Goal: Information Seeking & Learning: Learn about a topic

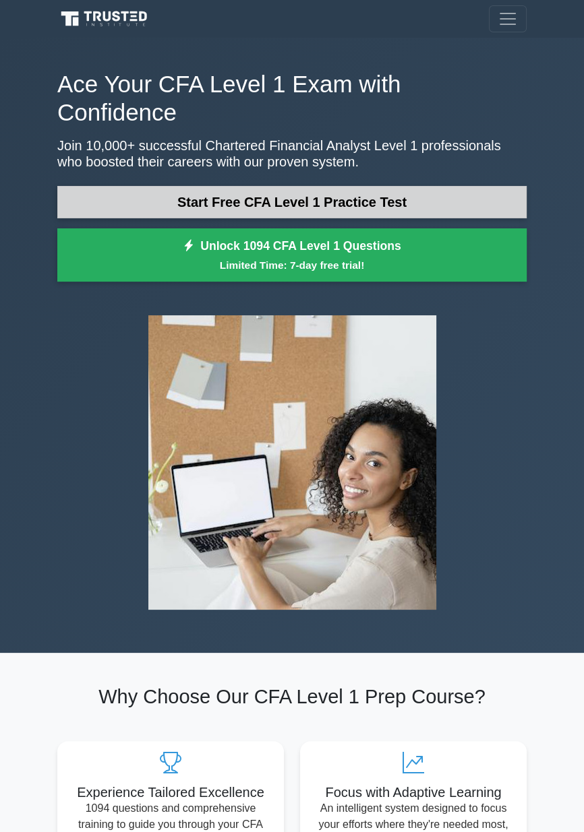
click at [428, 186] on link "Start Free CFA Level 1 Practice Test" at bounding box center [291, 202] width 469 height 32
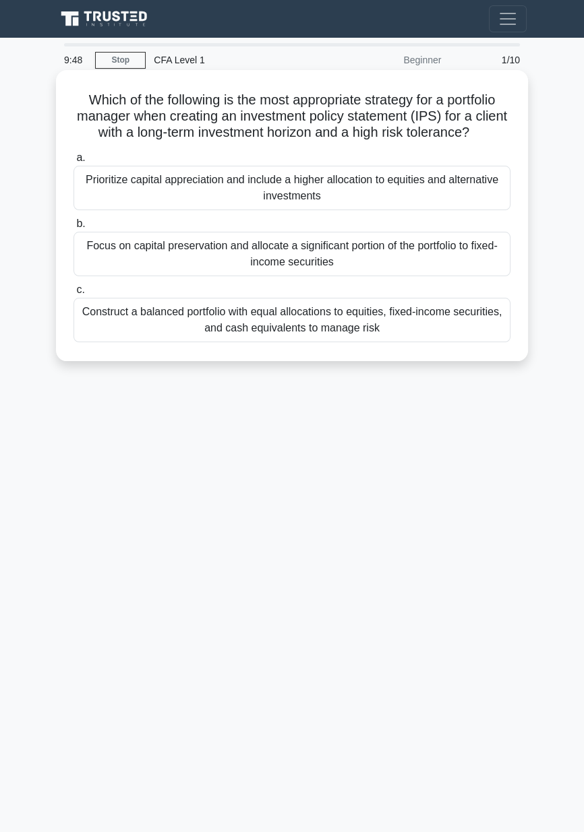
click at [376, 194] on div "Prioritize capital appreciation and include a higher allocation to equities and…" at bounding box center [291, 188] width 437 height 44
click at [73, 162] on input "a. Prioritize capital appreciation and include a higher allocation to equities …" at bounding box center [73, 158] width 0 height 9
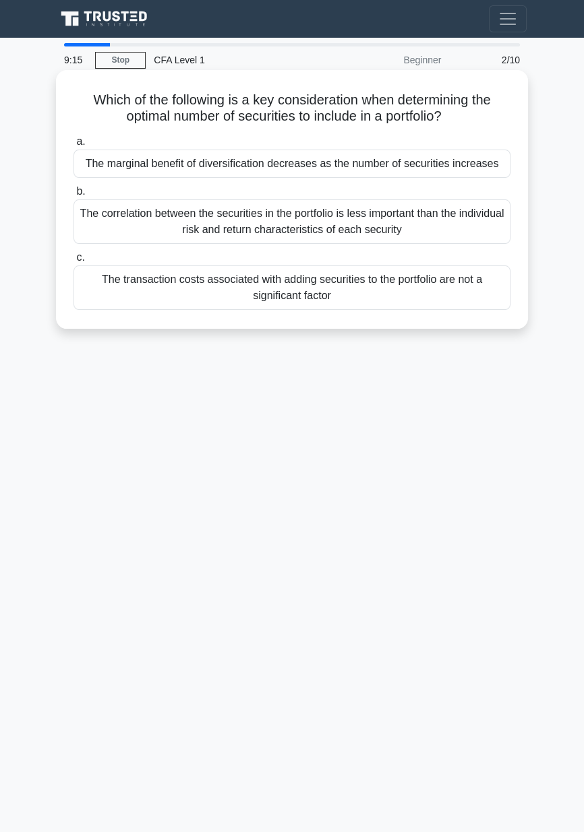
click at [489, 164] on div "The marginal benefit of diversification decreases as the number of securities i…" at bounding box center [291, 164] width 437 height 28
click at [73, 146] on input "a. The marginal benefit of diversification decreases as the number of securitie…" at bounding box center [73, 142] width 0 height 9
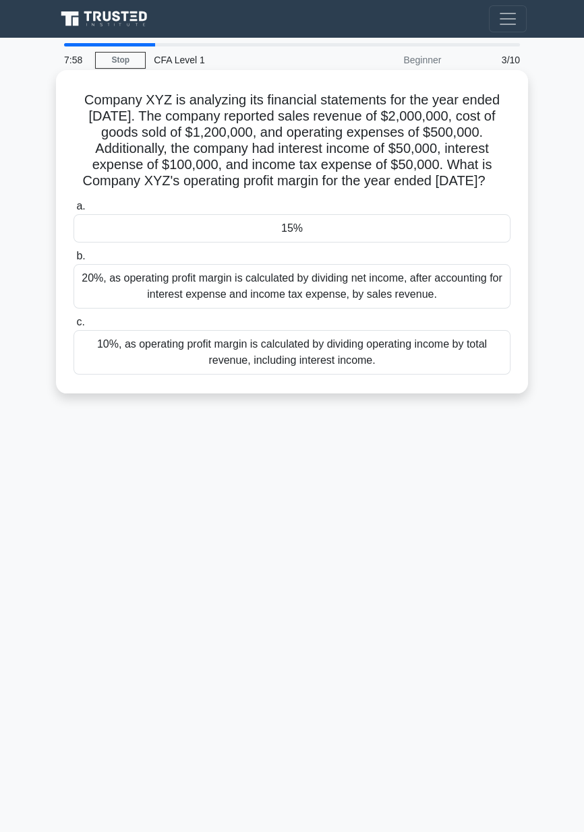
click at [152, 237] on div "15%" at bounding box center [291, 228] width 437 height 28
click at [73, 211] on input "a. 15%" at bounding box center [73, 206] width 0 height 9
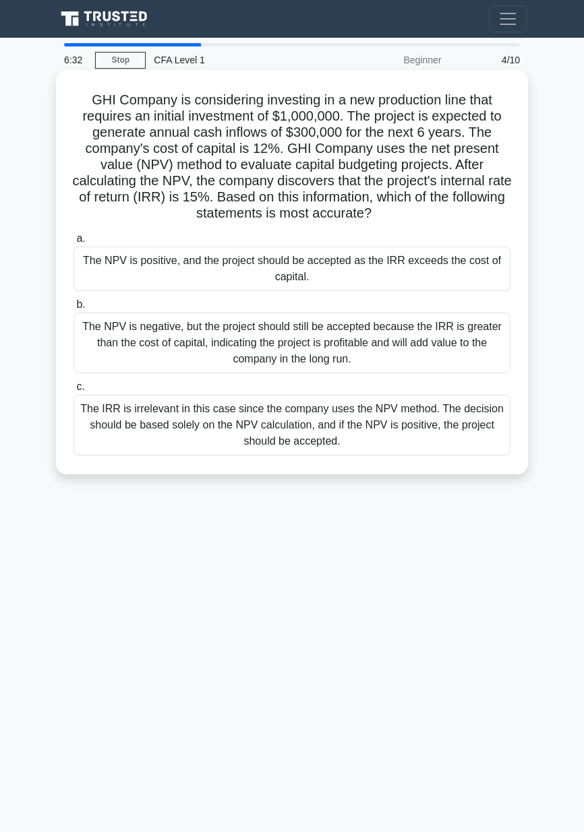
click at [156, 431] on div "The IRR is irrelevant in this case since the company uses the NPV method. The d…" at bounding box center [291, 425] width 437 height 61
click at [73, 392] on input "c. The IRR is irrelevant in this case since the company uses the NPV method. Th…" at bounding box center [73, 387] width 0 height 9
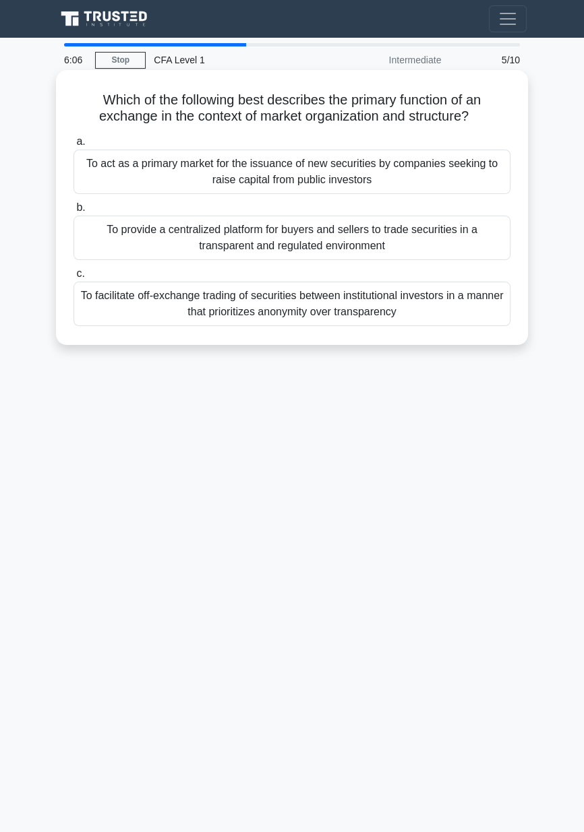
click at [365, 238] on div "To provide a centralized platform for buyers and sellers to trade securities in…" at bounding box center [291, 238] width 437 height 44
click at [73, 212] on input "b. To provide a centralized platform for buyers and sellers to trade securities…" at bounding box center [73, 208] width 0 height 9
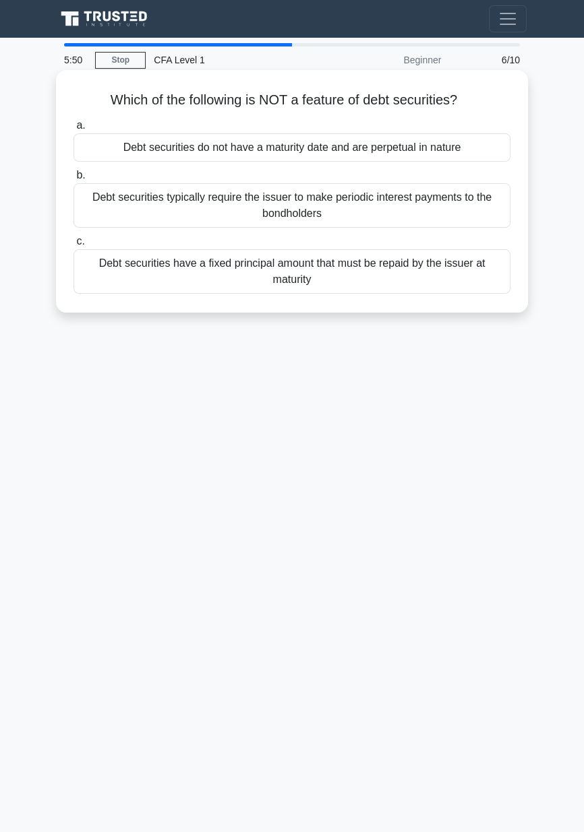
click at [424, 146] on div "Debt securities do not have a maturity date and are perpetual in nature" at bounding box center [291, 147] width 437 height 28
click at [73, 130] on input "a. Debt securities do not have a maturity date and are perpetual in nature" at bounding box center [73, 125] width 0 height 9
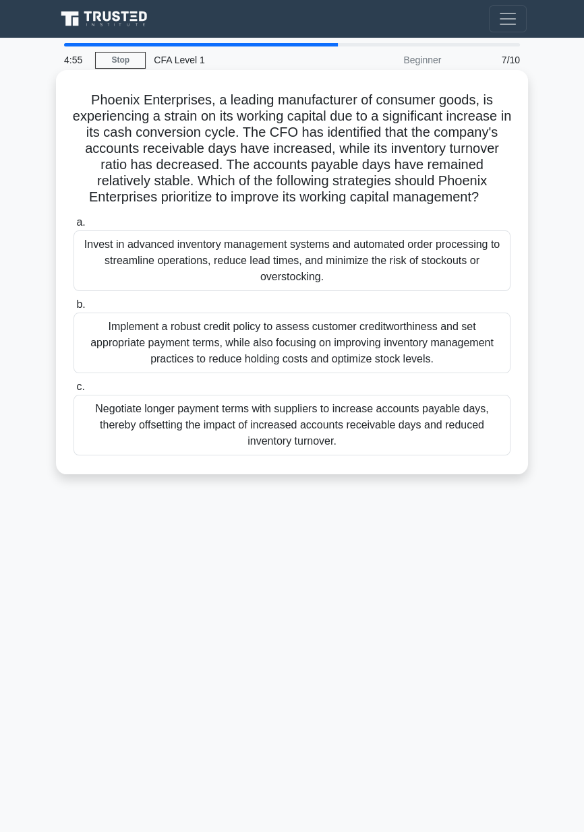
click at [487, 350] on div "Implement a robust credit policy to assess customer creditworthiness and set ap…" at bounding box center [291, 343] width 437 height 61
click at [73, 309] on input "b. Implement a robust credit policy to assess customer creditworthiness and set…" at bounding box center [73, 305] width 0 height 9
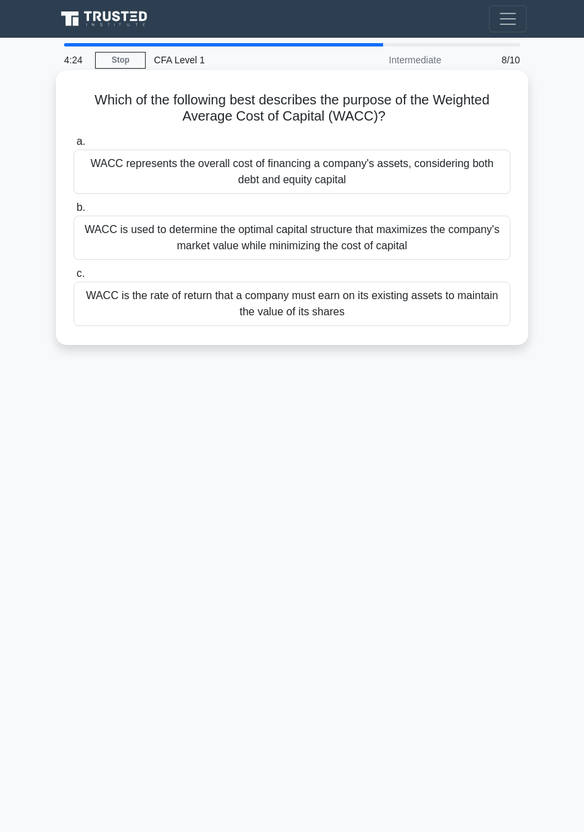
click at [398, 172] on div "WACC represents the overall cost of financing a company's assets, considering b…" at bounding box center [291, 172] width 437 height 44
click at [73, 146] on input "a. WACC represents the overall cost of financing a company's assets, considerin…" at bounding box center [73, 142] width 0 height 9
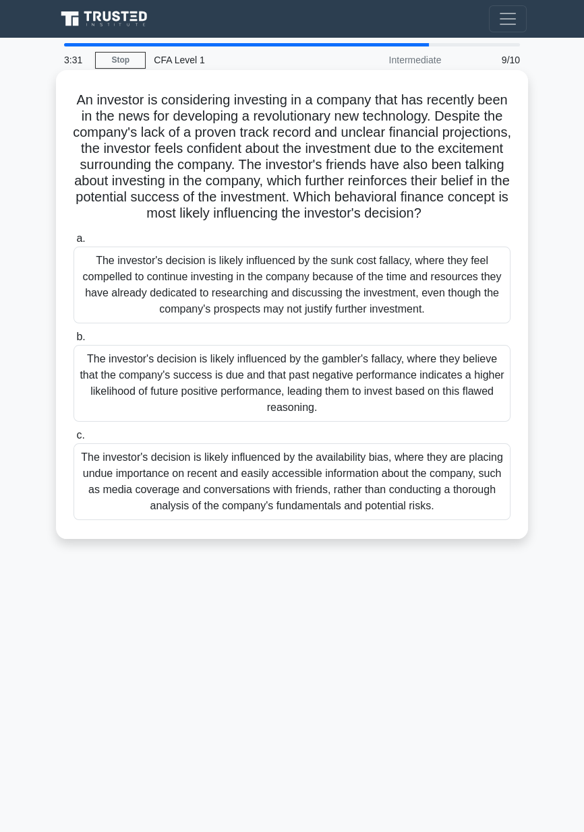
click at [444, 500] on div "The investor's decision is likely influenced by the availability bias, where th…" at bounding box center [291, 482] width 437 height 77
click at [73, 440] on input "c. The investor's decision is likely influenced by the availability bias, where…" at bounding box center [73, 435] width 0 height 9
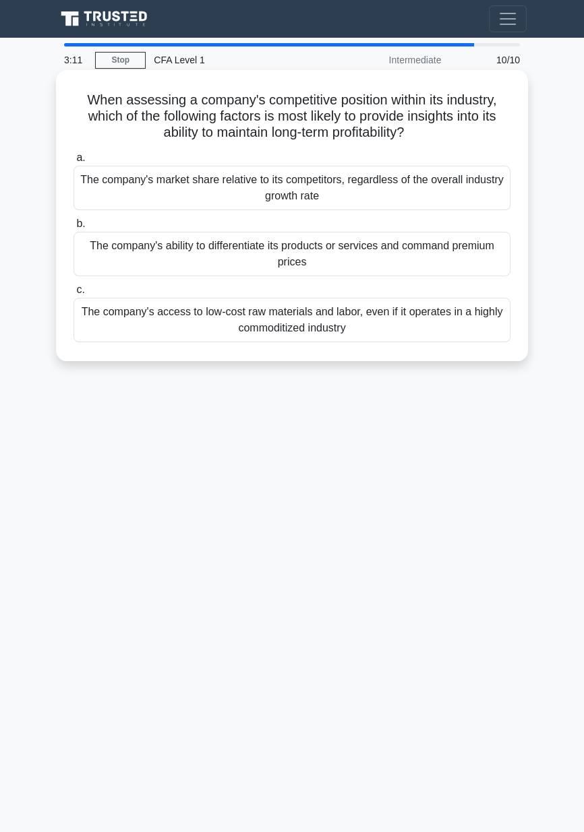
click at [481, 323] on div "The company's access to low-cost raw materials and labor, even if it operates i…" at bounding box center [291, 320] width 437 height 44
click at [73, 295] on input "c. The company's access to low-cost raw materials and labor, even if it operate…" at bounding box center [73, 290] width 0 height 9
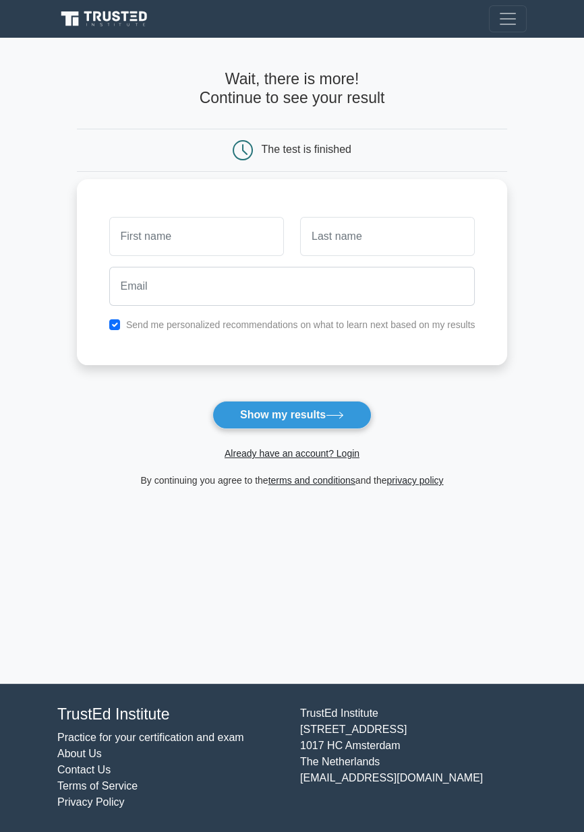
click at [221, 232] on input "text" at bounding box center [196, 236] width 175 height 39
type input "Rahul"
click at [417, 232] on input "text" at bounding box center [387, 236] width 175 height 39
type input "Joshi"
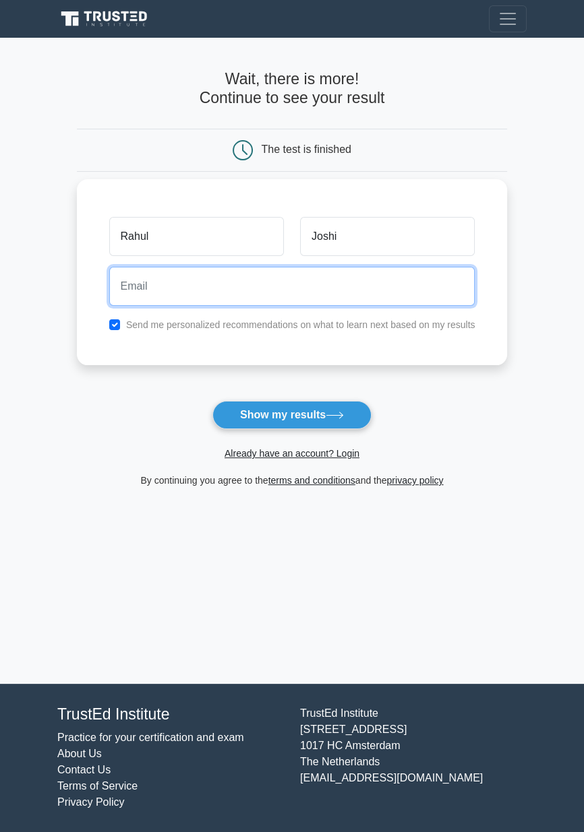
click at [141, 292] on input "email" at bounding box center [292, 286] width 366 height 39
type input "robertdowneyily3000@gmail.com"
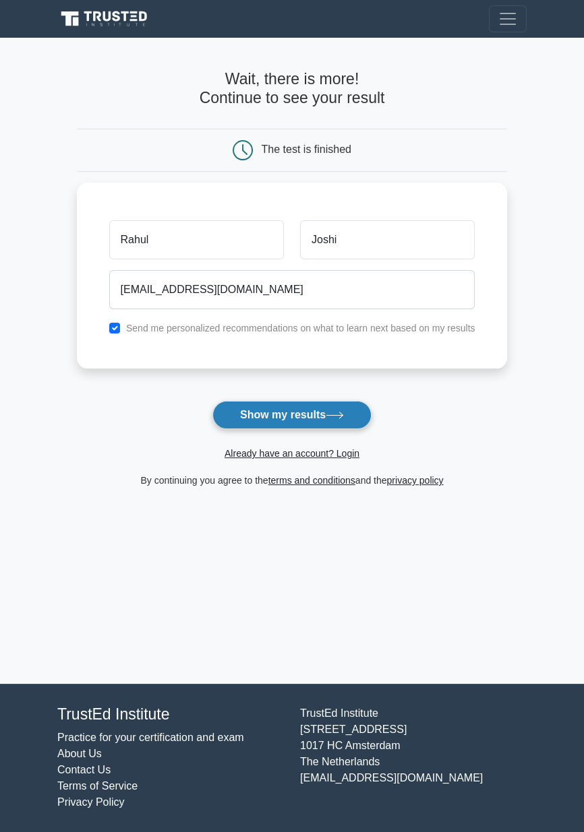
click at [326, 413] on button "Show my results" at bounding box center [291, 415] width 159 height 28
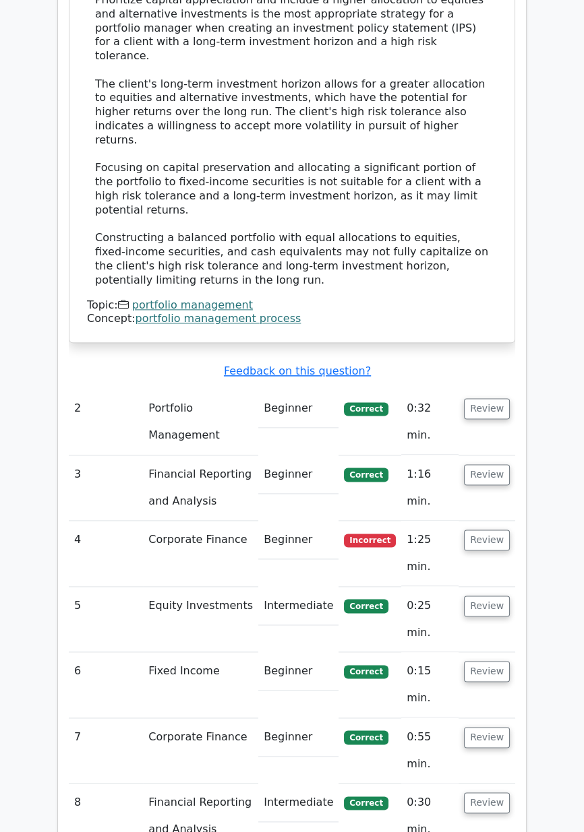
scroll to position [1499, 0]
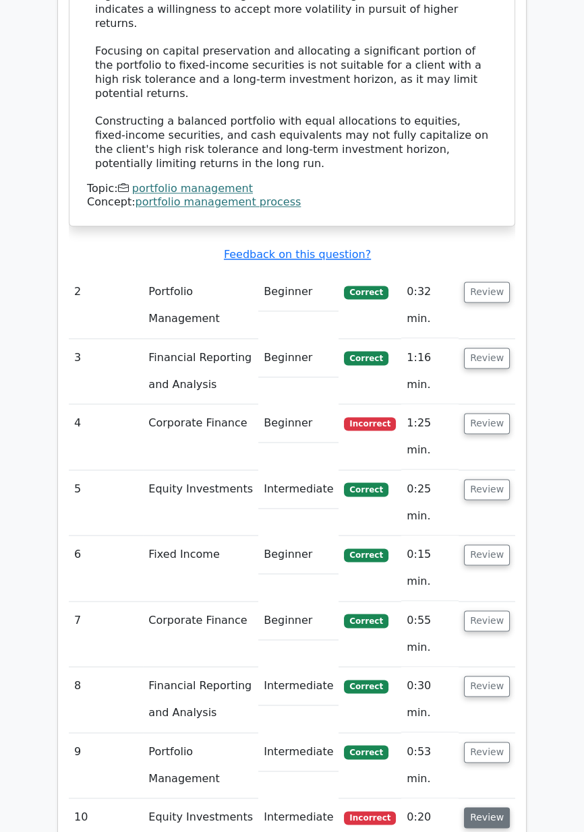
scroll to position [1612, 0]
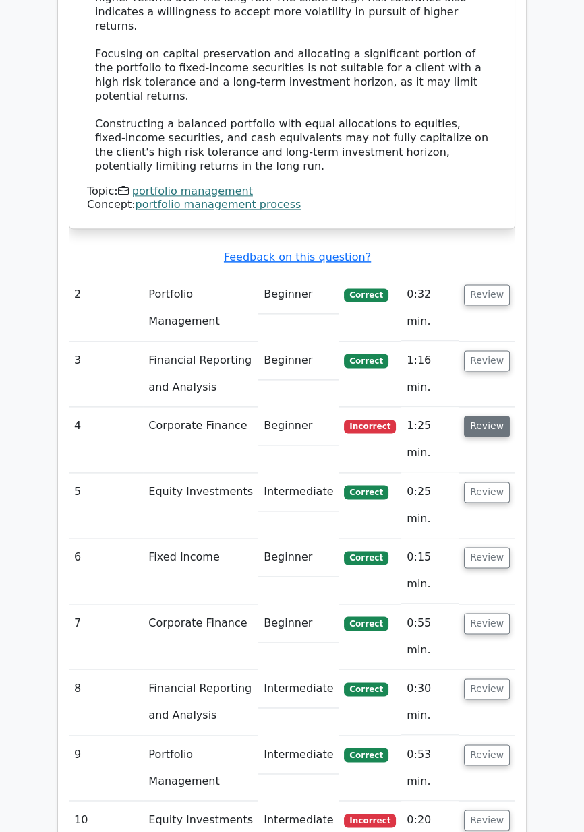
click at [484, 416] on button "Review" at bounding box center [487, 426] width 46 height 21
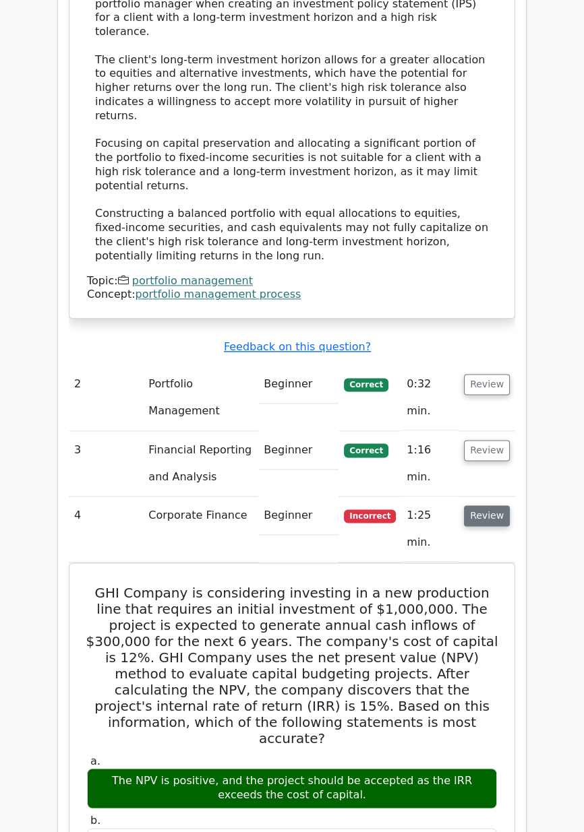
scroll to position [1521, 0]
